Goal: Task Accomplishment & Management: Use online tool/utility

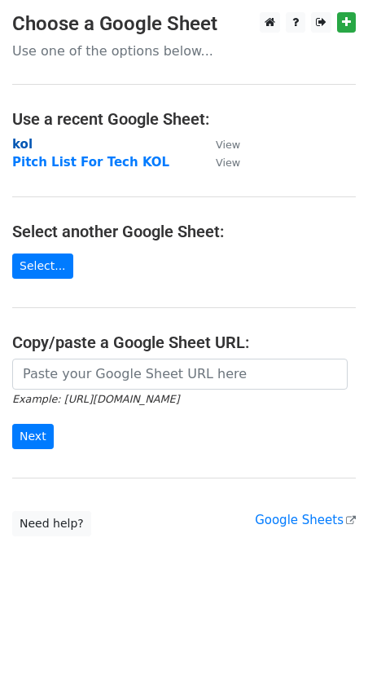
click at [24, 140] on strong "kol" at bounding box center [22, 144] width 20 height 15
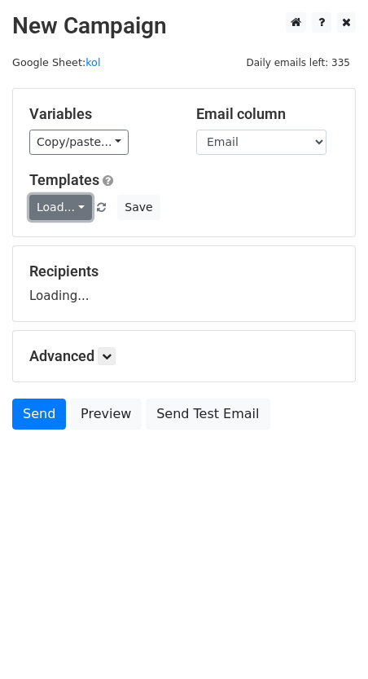
click at [56, 197] on link "Load..." at bounding box center [60, 207] width 63 height 25
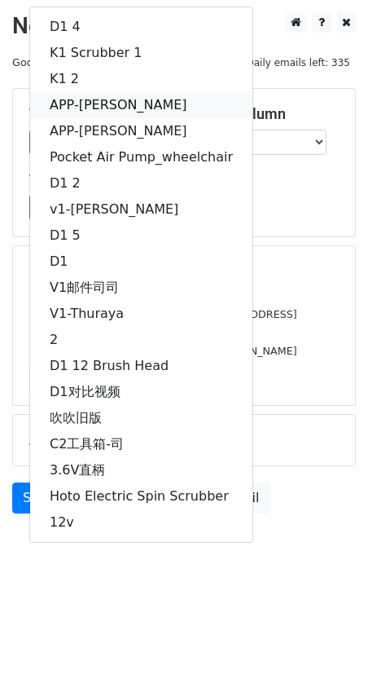
click at [99, 105] on link "APP-[PERSON_NAME]" at bounding box center [141, 105] width 223 height 26
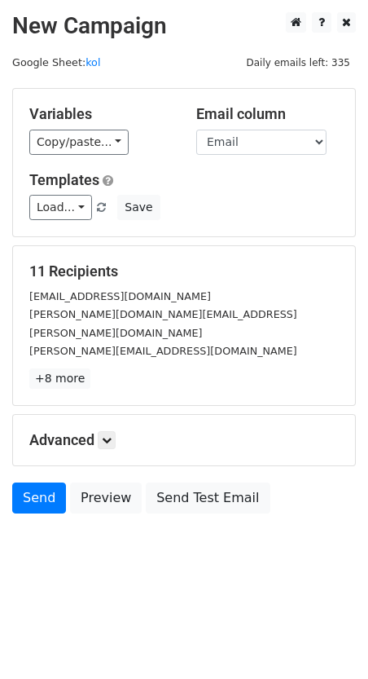
click at [100, 431] on h5 "Advanced" at bounding box center [184, 440] width 310 height 18
click at [104, 431] on link at bounding box center [107, 440] width 18 height 18
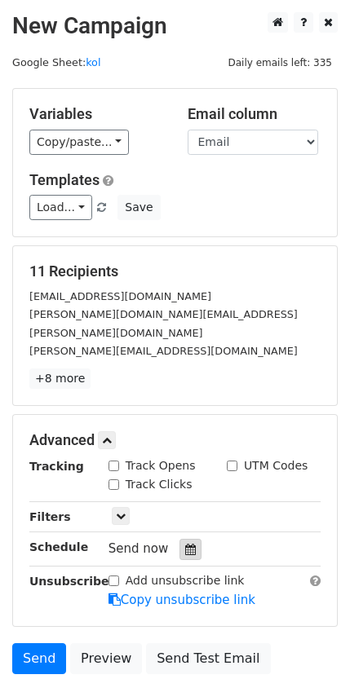
click at [187, 544] on icon at bounding box center [190, 549] width 11 height 11
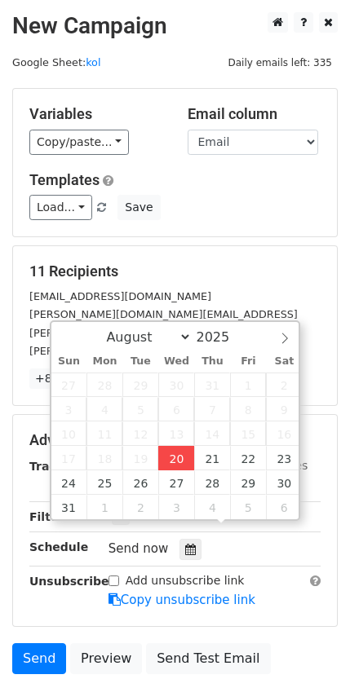
type input "[DATE] 17:26"
type input "05"
type input "26"
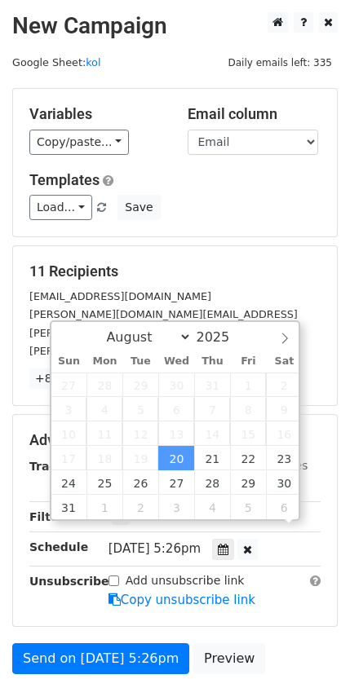
scroll to position [1, 0]
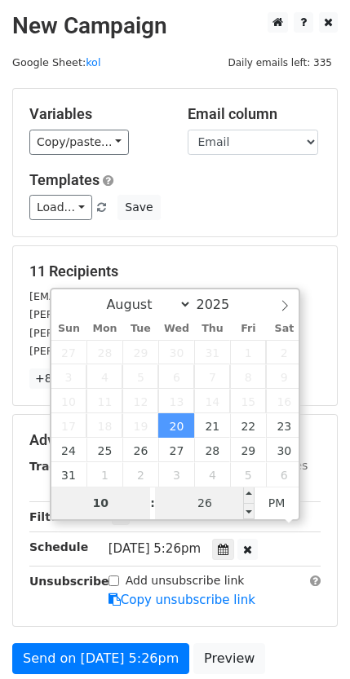
type input "10"
type input "[DATE] 22:26"
click at [199, 512] on input "26" at bounding box center [204, 503] width 99 height 33
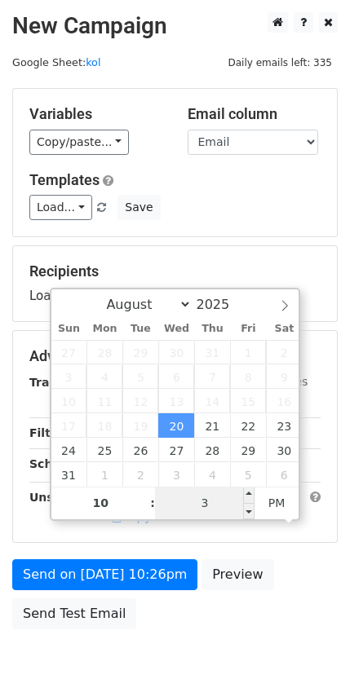
type input "30"
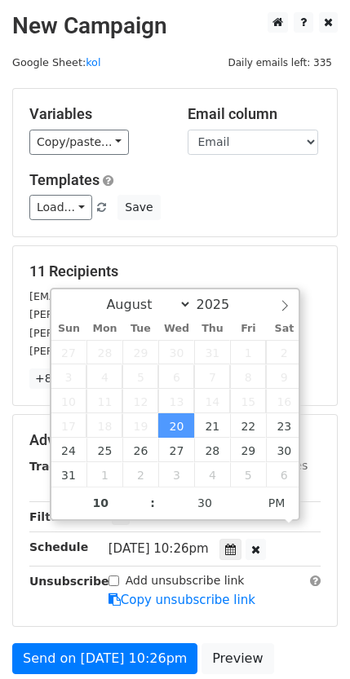
type input "[DATE] 22:30"
click at [334, 478] on div "Advanced Tracking Track Opens UTM Codes Track Clicks Filters Only include sprea…" at bounding box center [175, 520] width 324 height 211
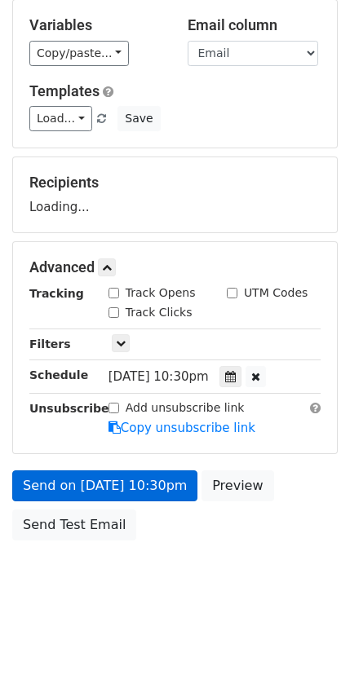
scroll to position [122, 0]
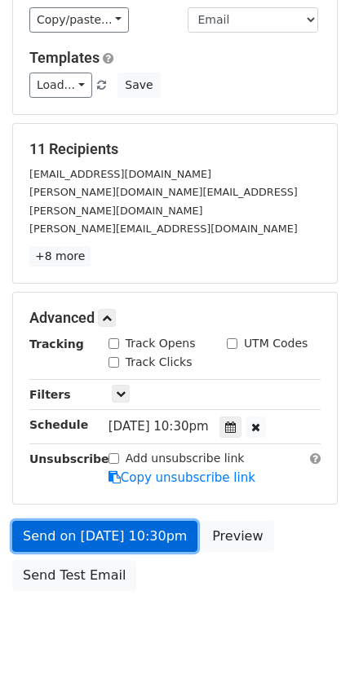
click at [156, 521] on link "Send on [DATE] 10:30pm" at bounding box center [104, 536] width 185 height 31
